Goal: Navigation & Orientation: Find specific page/section

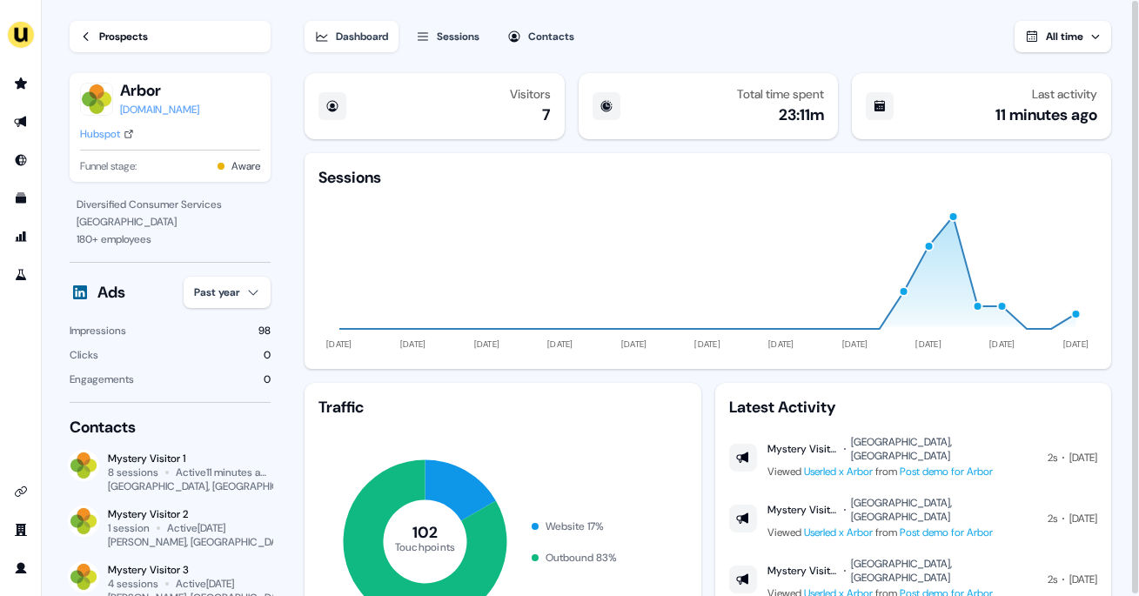
click at [138, 46] on link "Prospects" at bounding box center [170, 36] width 201 height 31
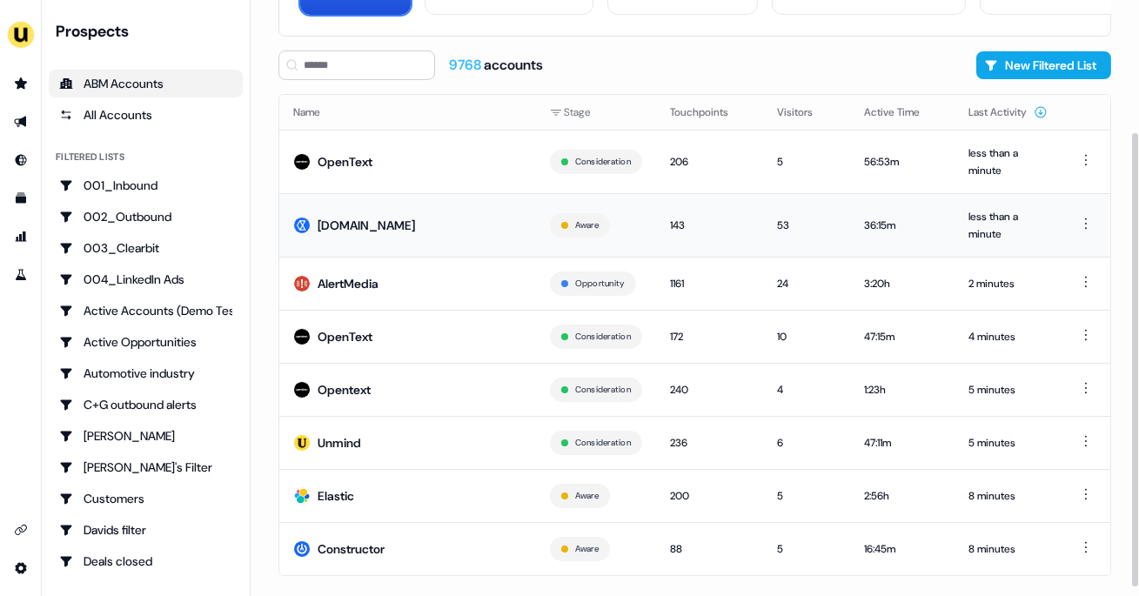
scroll to position [184, 0]
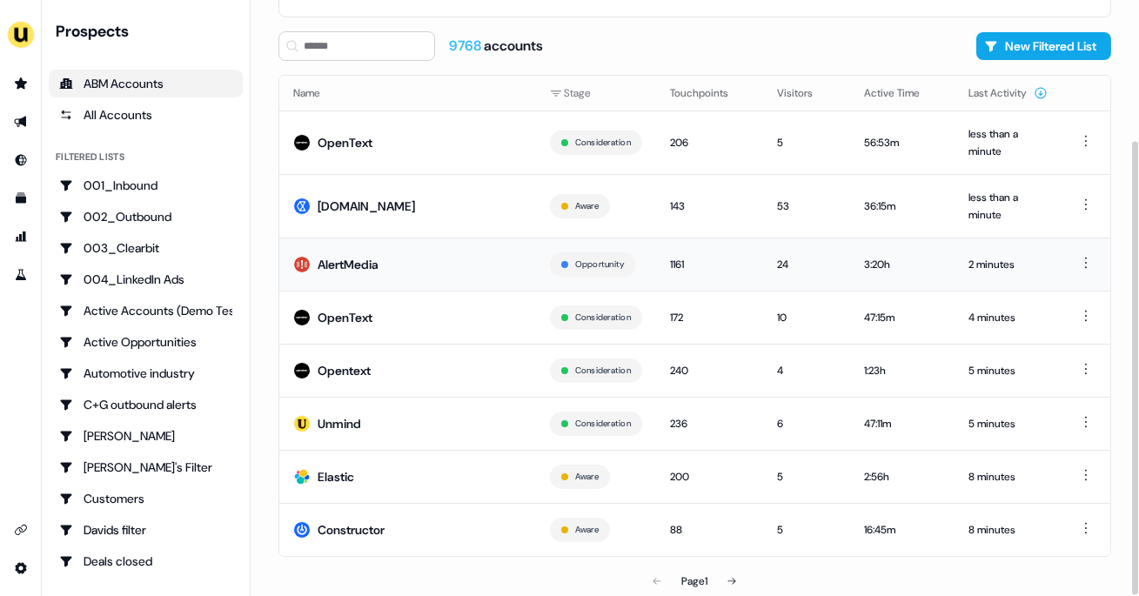
click at [396, 263] on td "AlertMedia" at bounding box center [407, 263] width 257 height 53
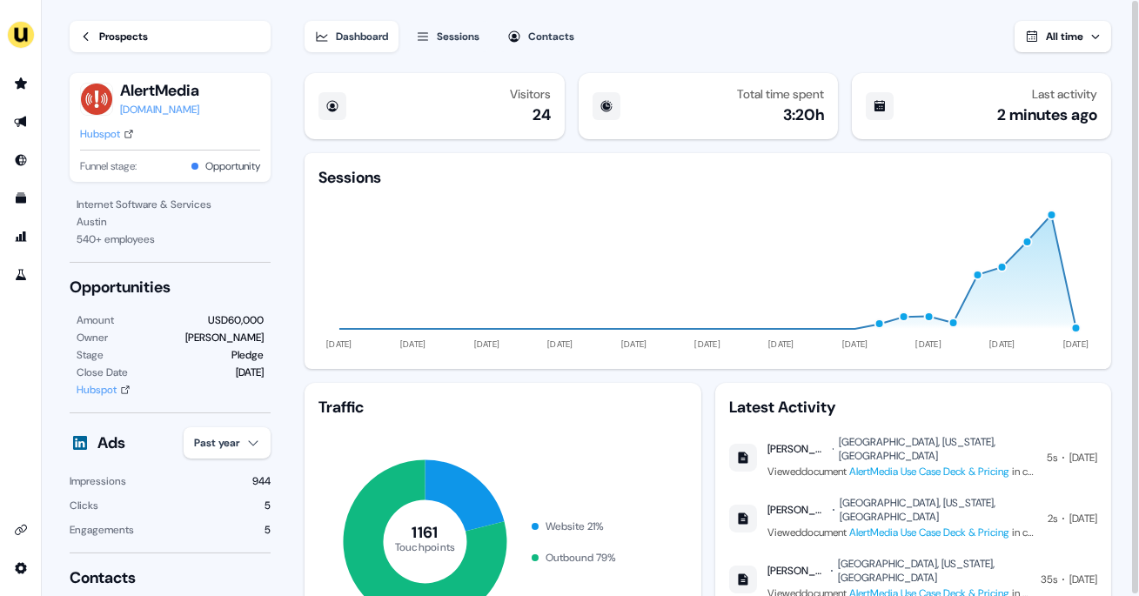
click at [132, 29] on div "Prospects" at bounding box center [123, 36] width 49 height 17
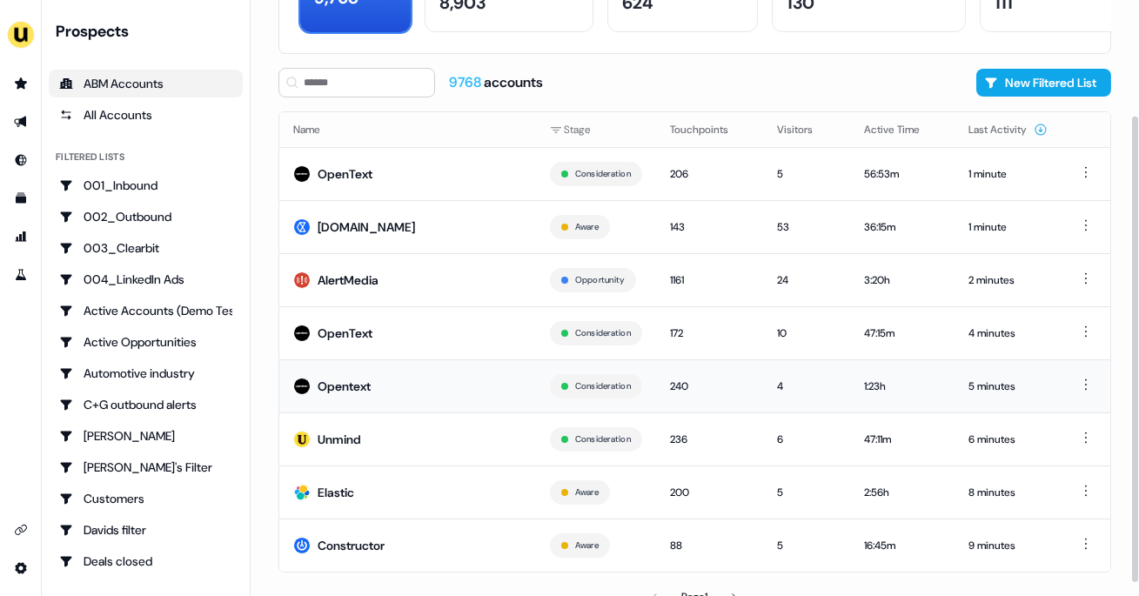
scroll to position [164, 0]
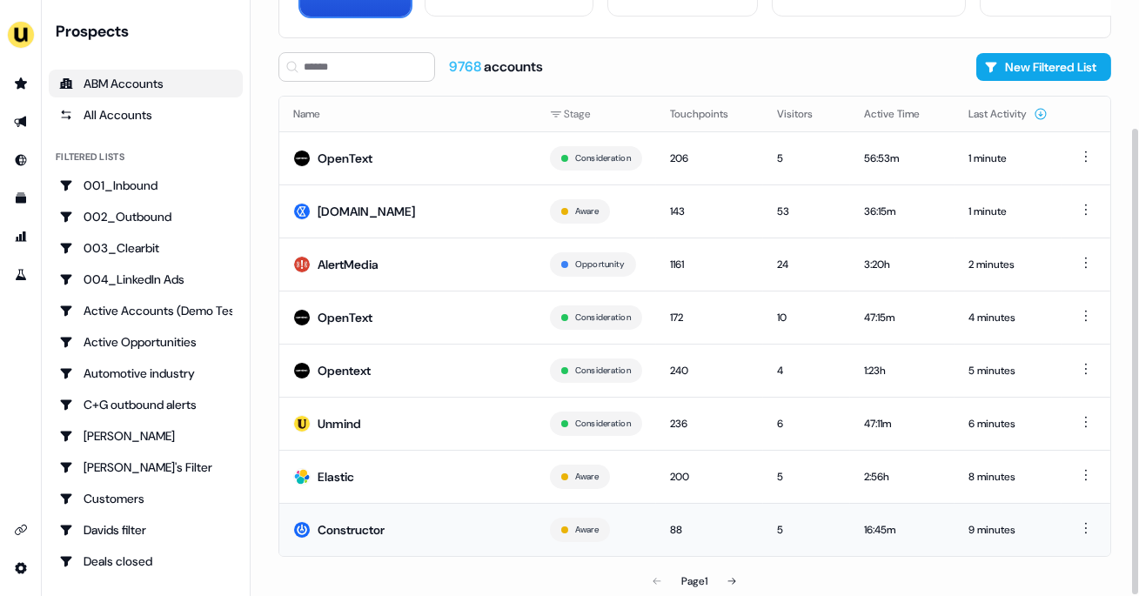
click at [391, 515] on td "Constructor" at bounding box center [407, 529] width 257 height 53
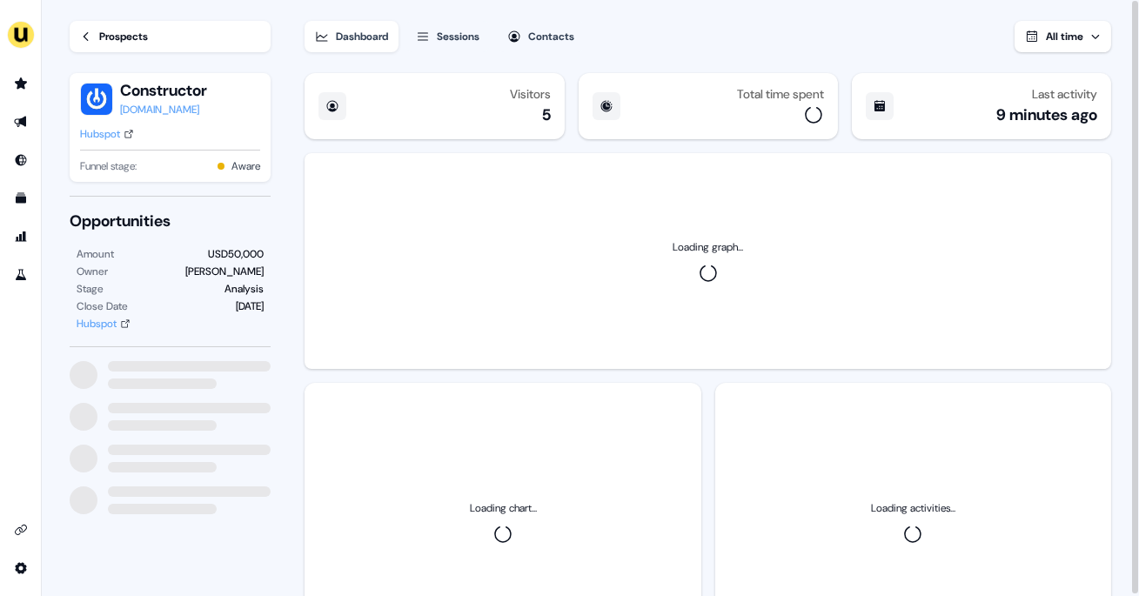
click at [145, 32] on div "Prospects" at bounding box center [123, 36] width 49 height 17
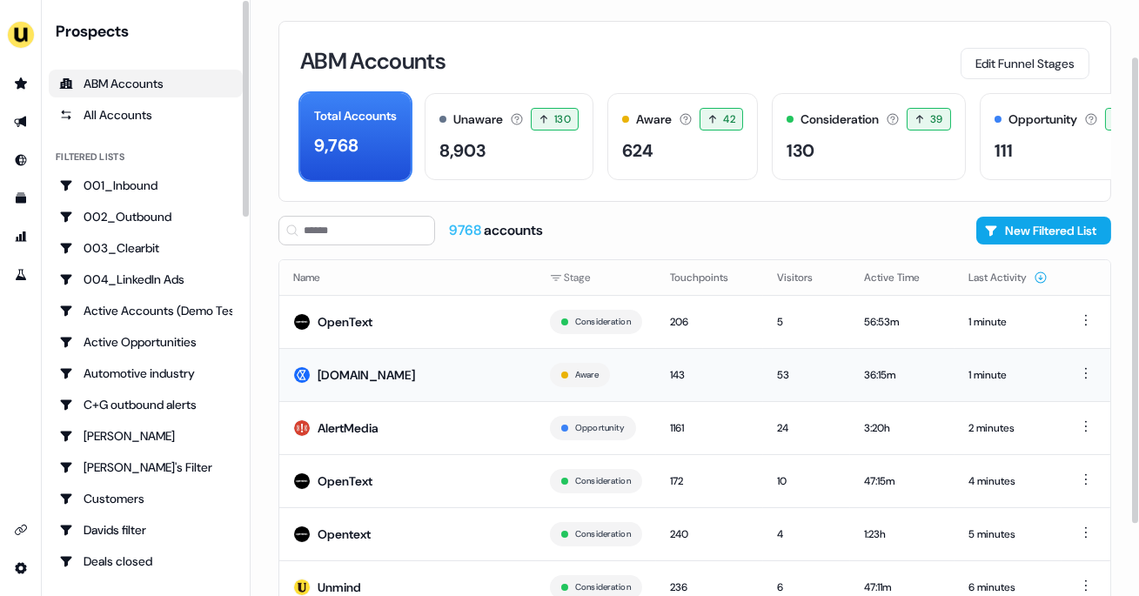
scroll to position [164, 0]
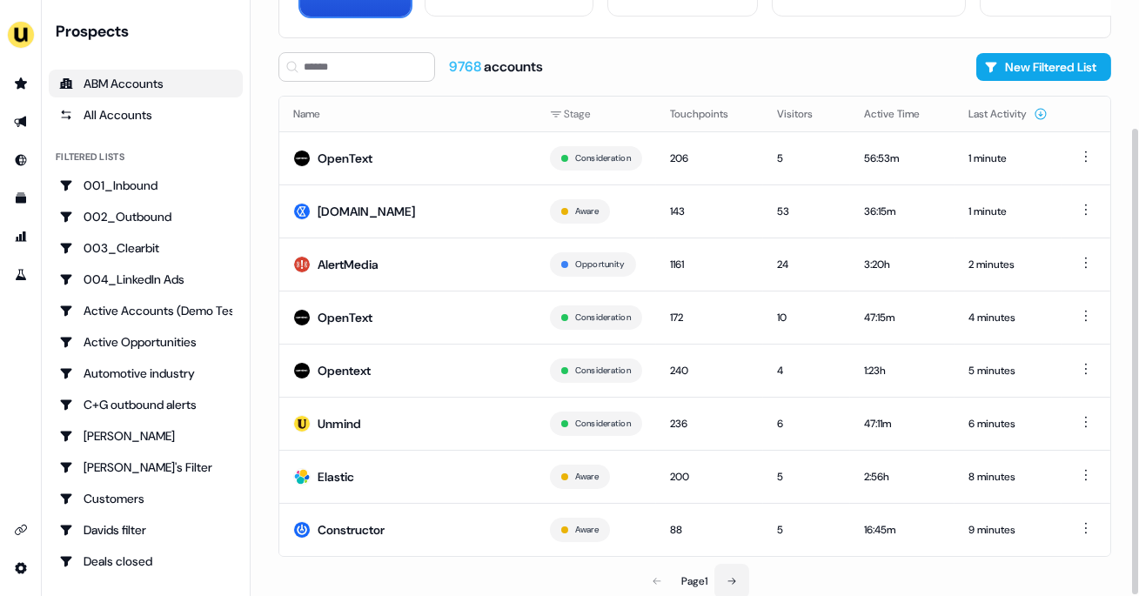
click at [734, 571] on button at bounding box center [731, 581] width 35 height 35
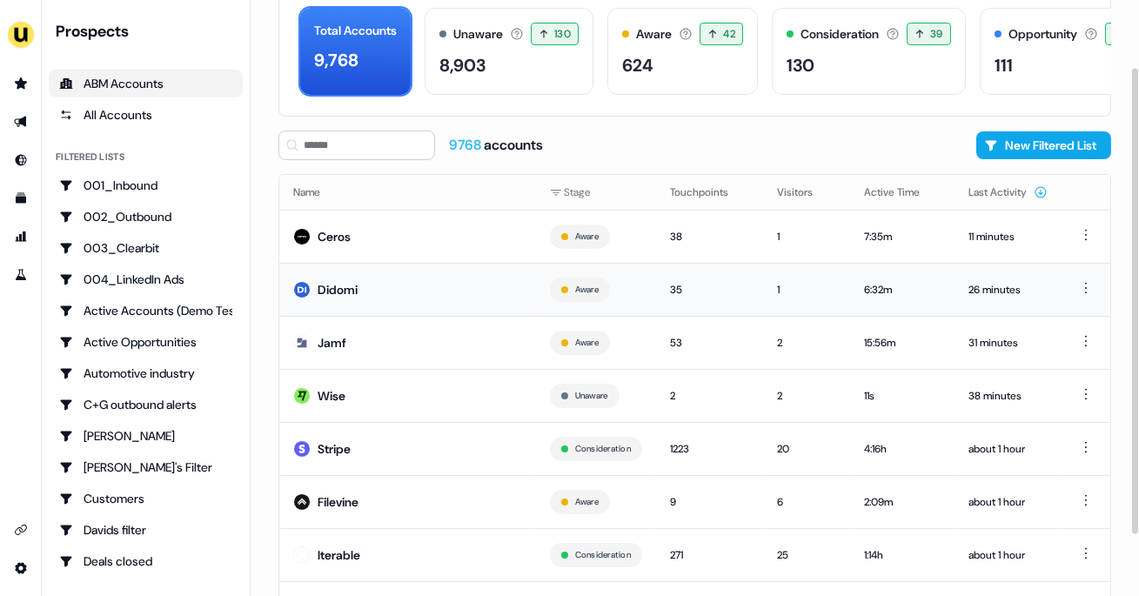
scroll to position [86, 0]
click at [369, 446] on td "Stripe" at bounding box center [407, 447] width 257 height 53
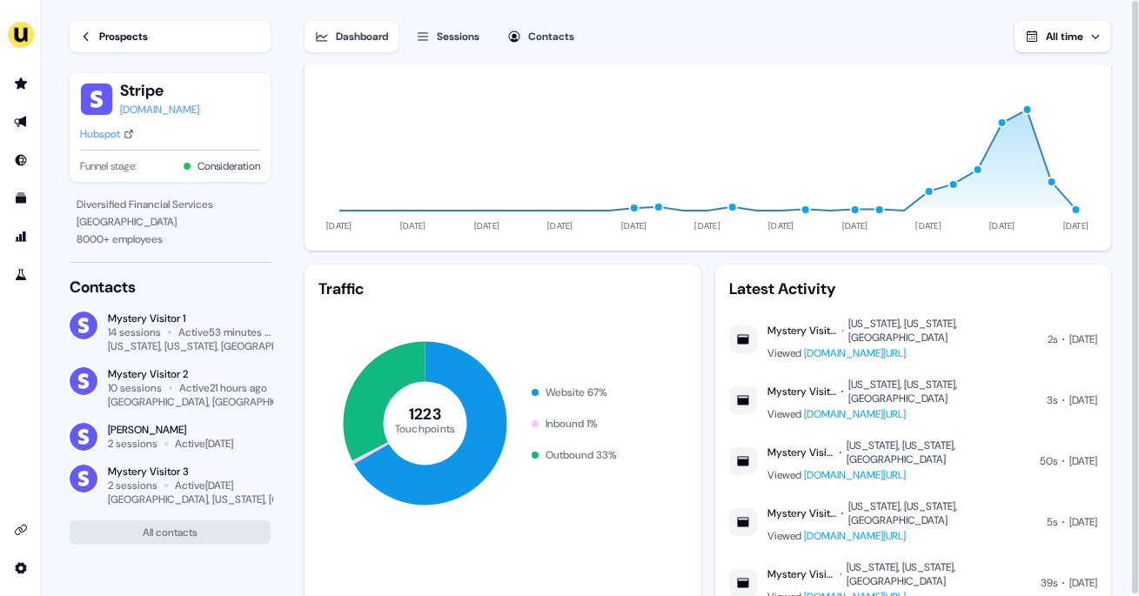
scroll to position [1, 0]
click at [859, 345] on link "[DOMAIN_NAME][URL]" at bounding box center [855, 352] width 102 height 14
click at [114, 38] on div "Prospects" at bounding box center [123, 35] width 49 height 17
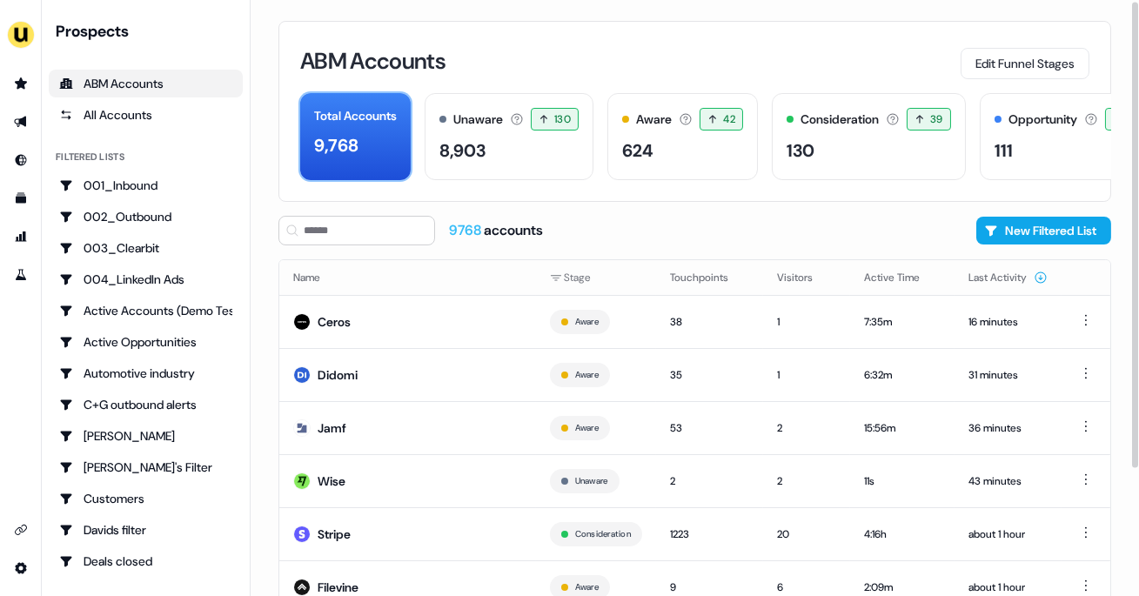
scroll to position [164, 0]
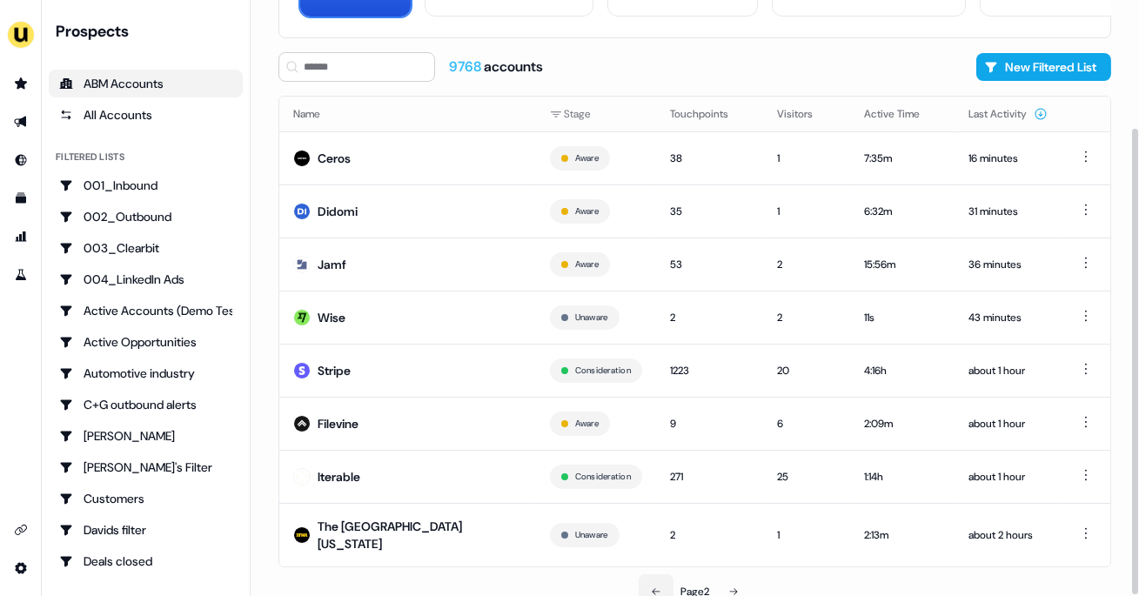
click at [647, 574] on button at bounding box center [655, 591] width 35 height 35
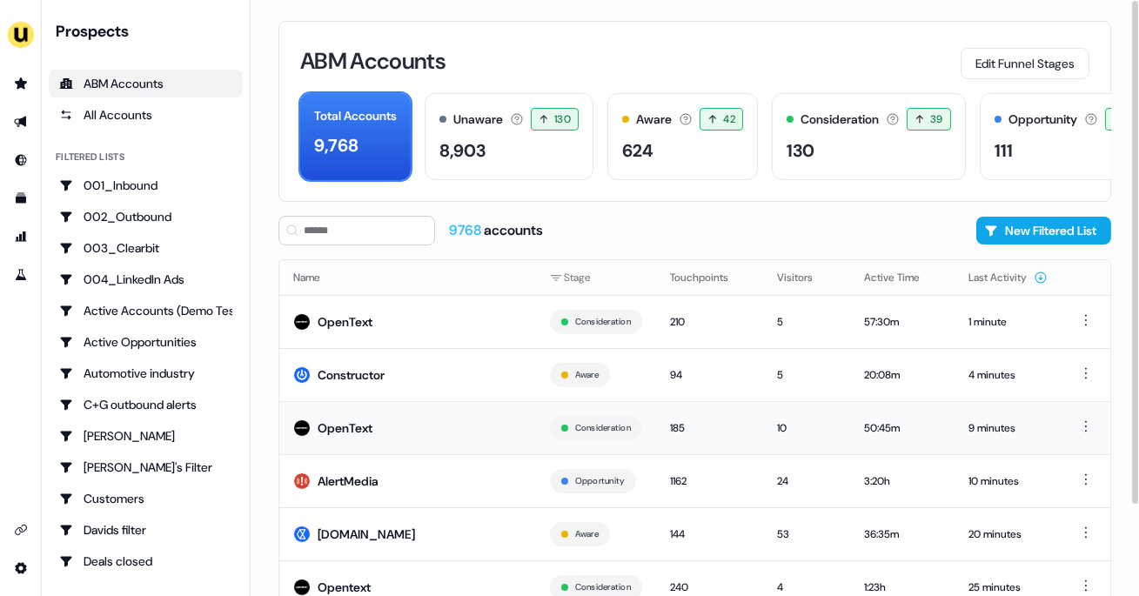
scroll to position [164, 0]
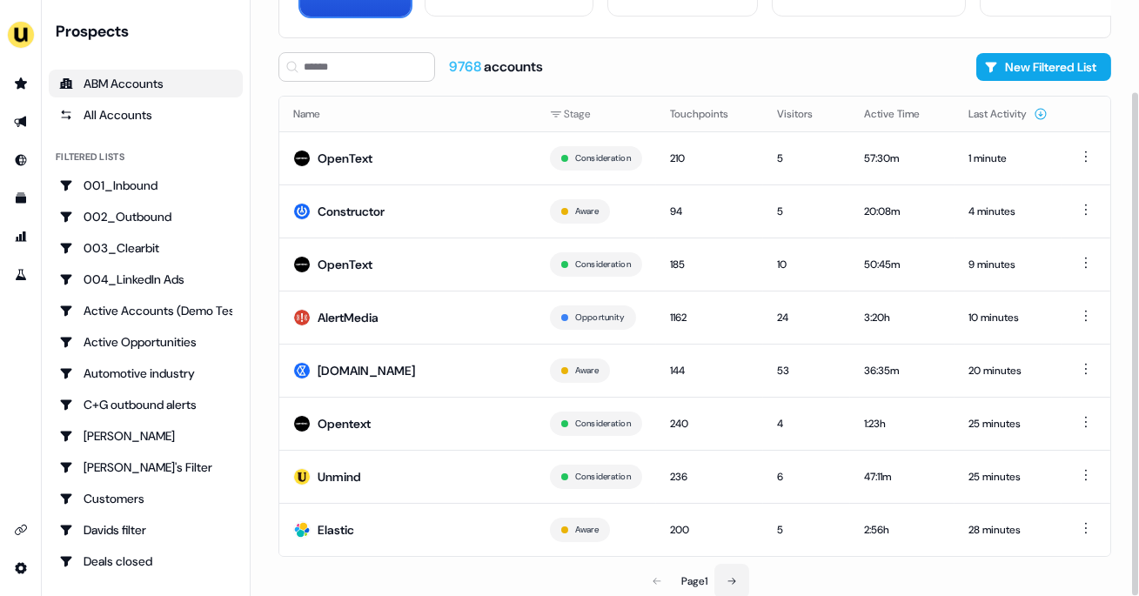
click at [737, 579] on icon at bounding box center [731, 581] width 10 height 10
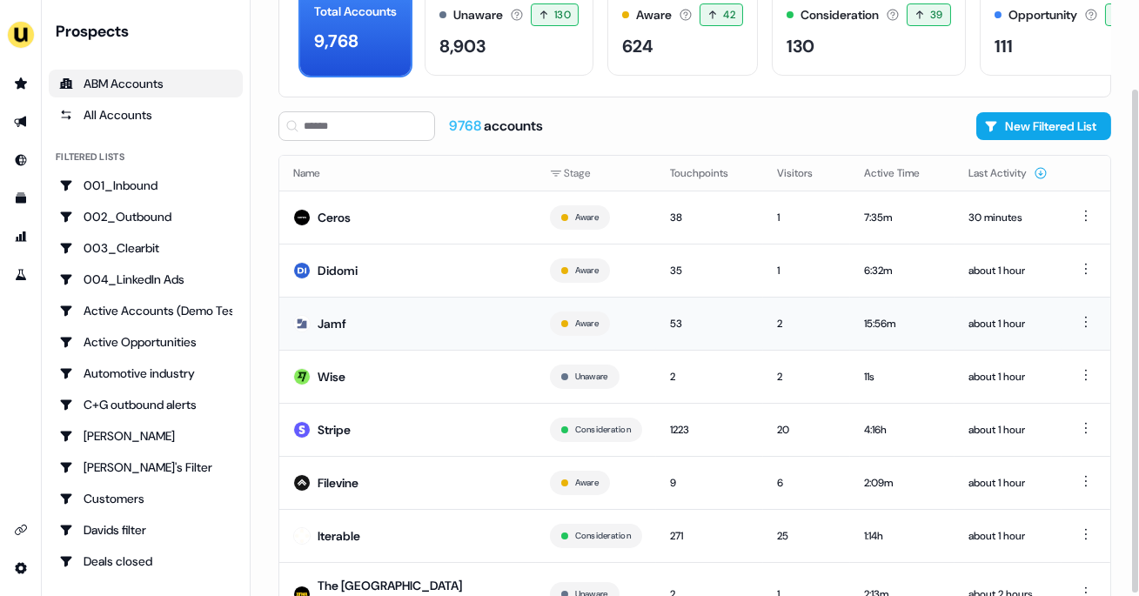
scroll to position [164, 0]
